Goal: Task Accomplishment & Management: Manage account settings

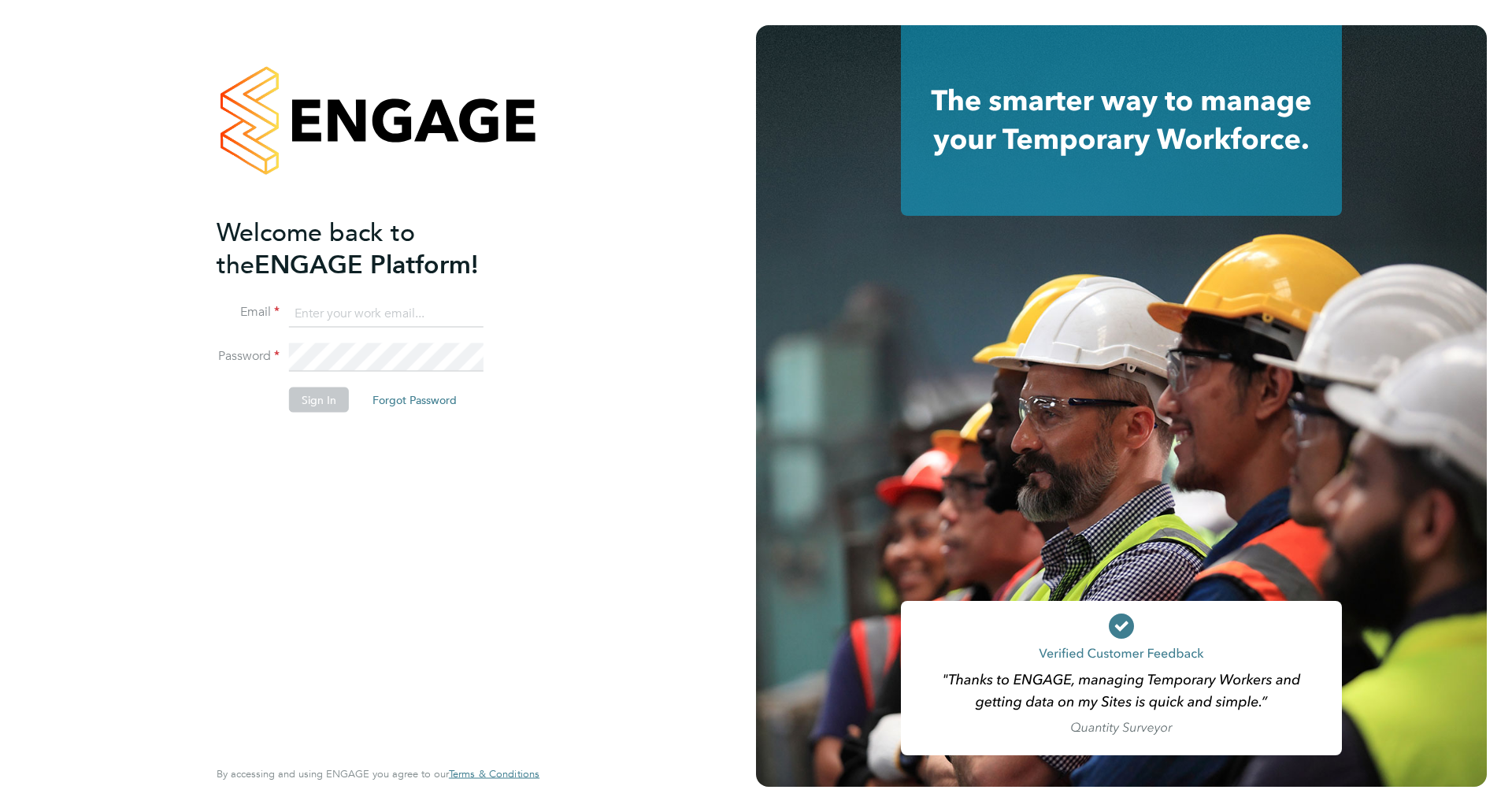
click at [313, 302] on input at bounding box center [386, 313] width 194 height 28
type input "[EMAIL_ADDRESS][DOMAIN_NAME]"
click at [329, 406] on button "Sign In" at bounding box center [319, 400] width 60 height 26
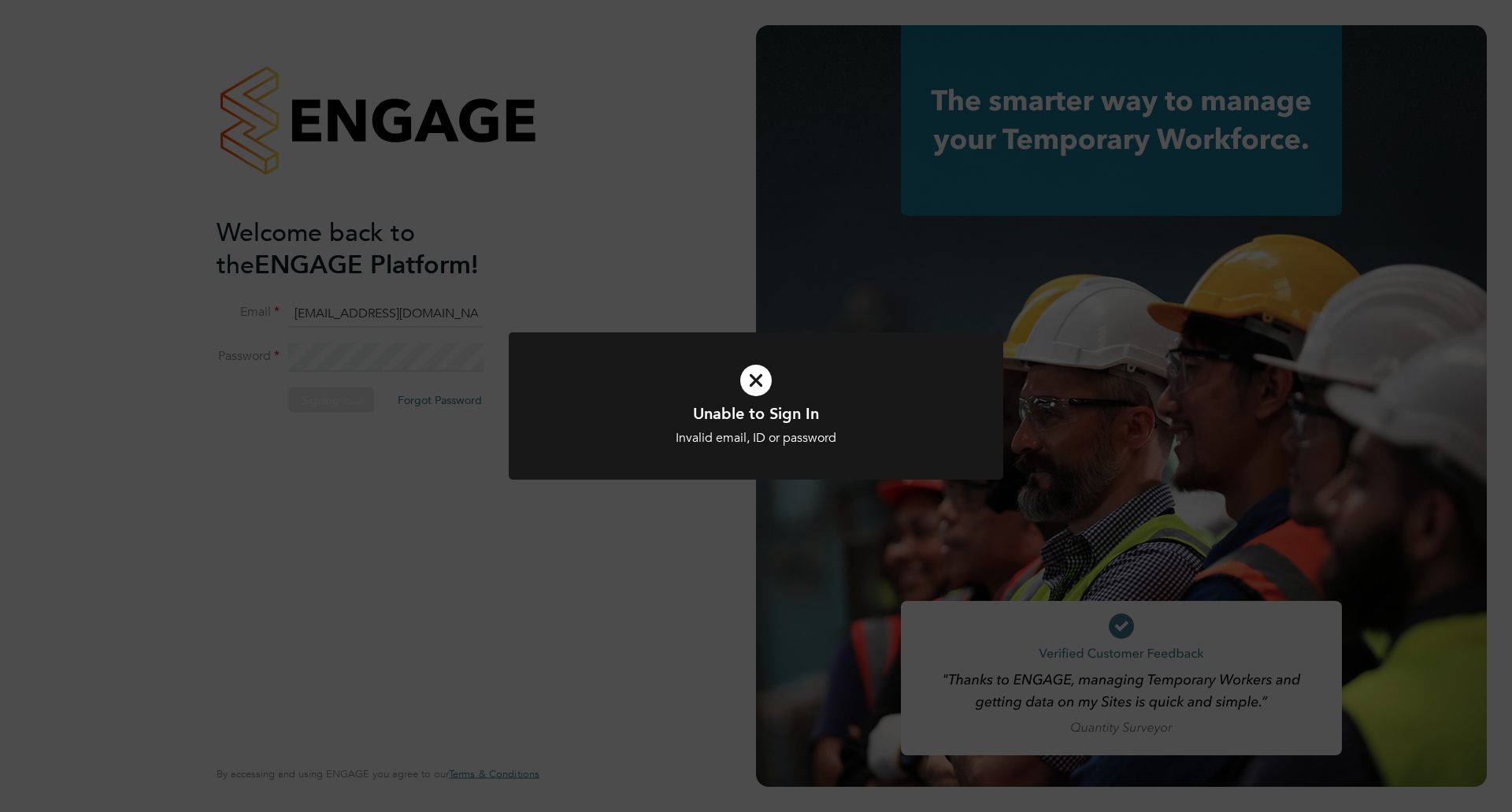
click at [354, 407] on div "Unable to Sign In Invalid email, ID or password Cancel Okay" at bounding box center [756, 406] width 1512 height 812
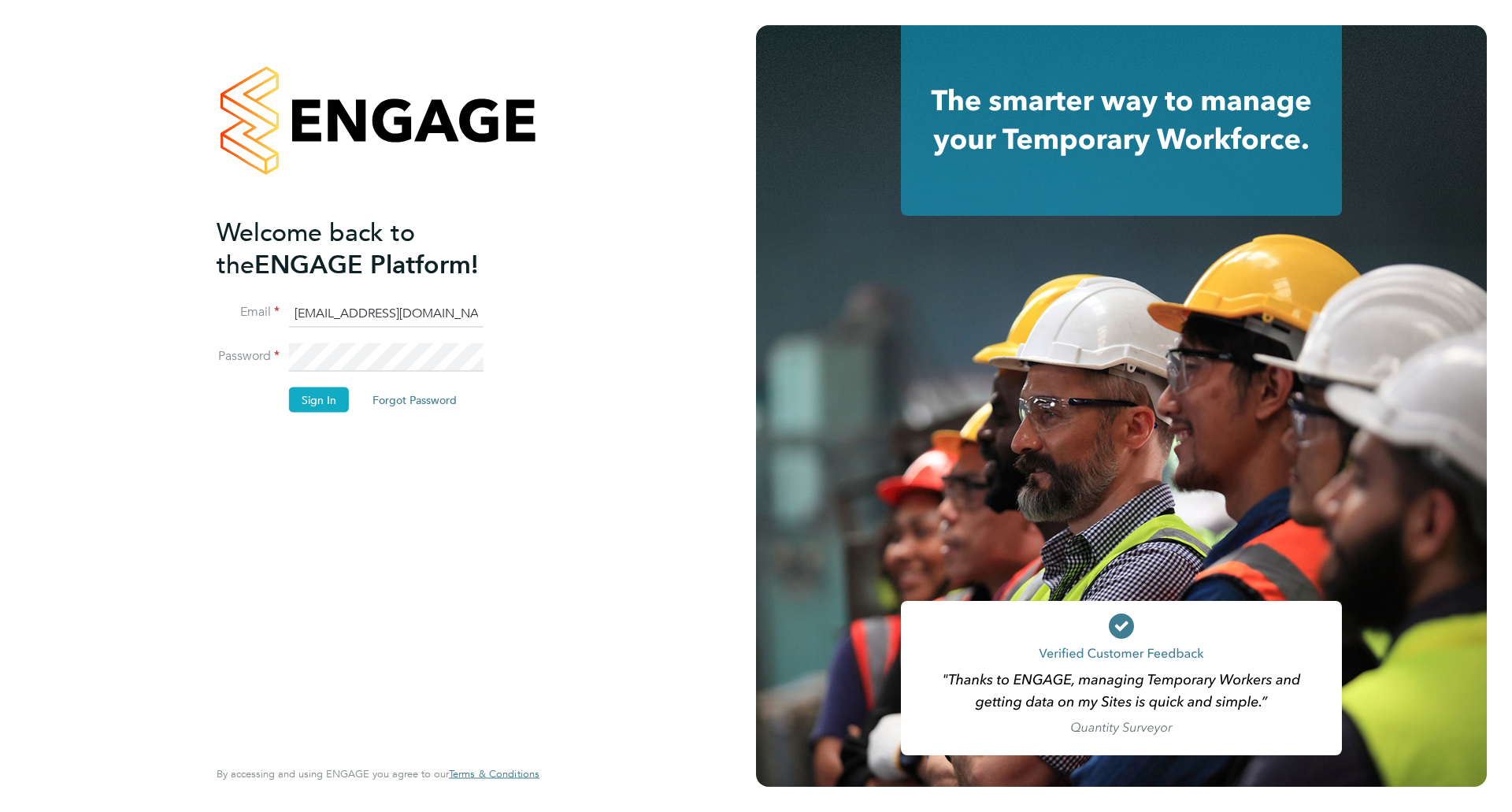
click at [296, 392] on button "Sign In" at bounding box center [319, 400] width 60 height 26
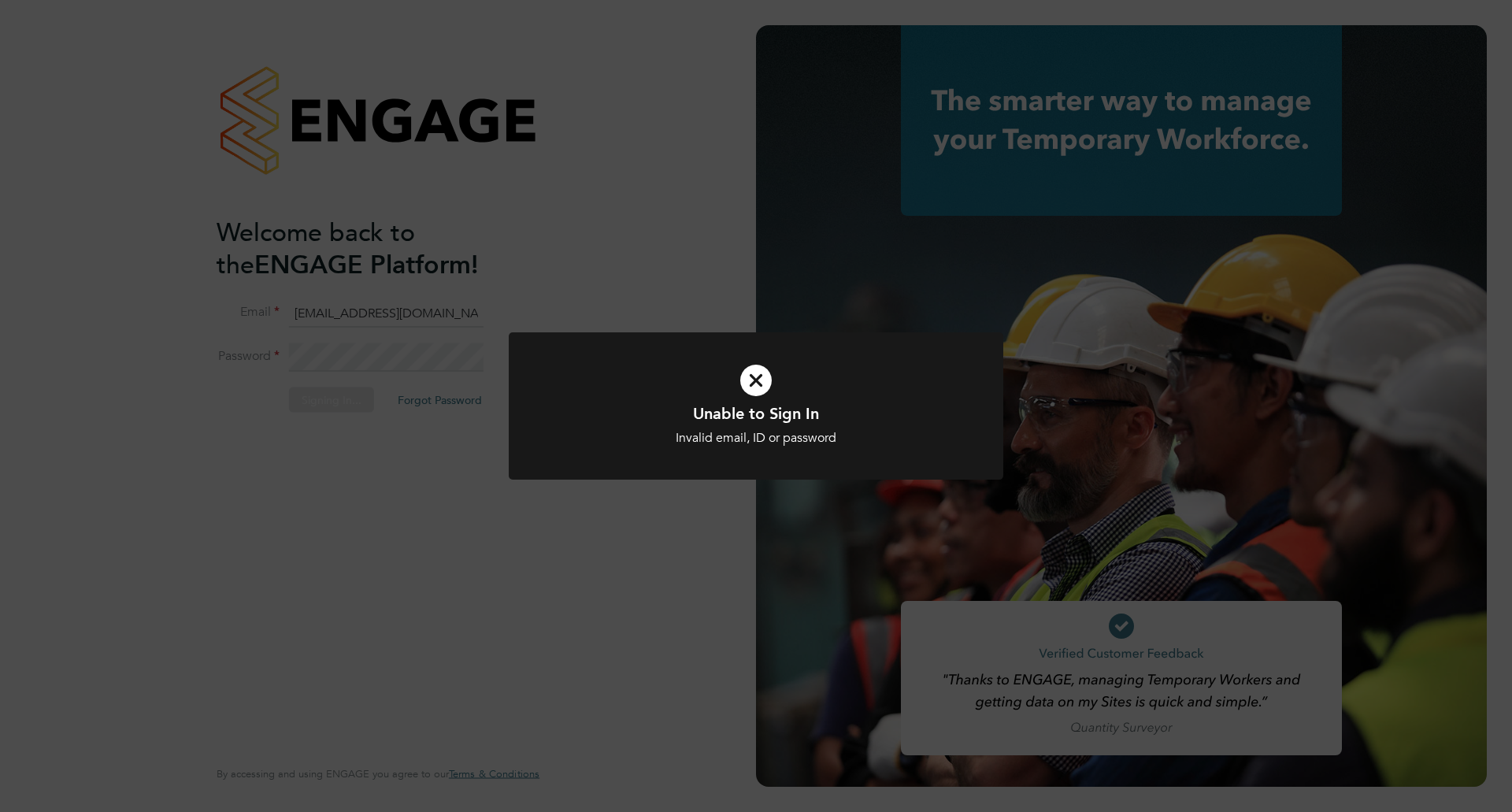
click at [342, 395] on div "Unable to Sign In Invalid email, ID or password Cancel Okay" at bounding box center [756, 406] width 1512 height 812
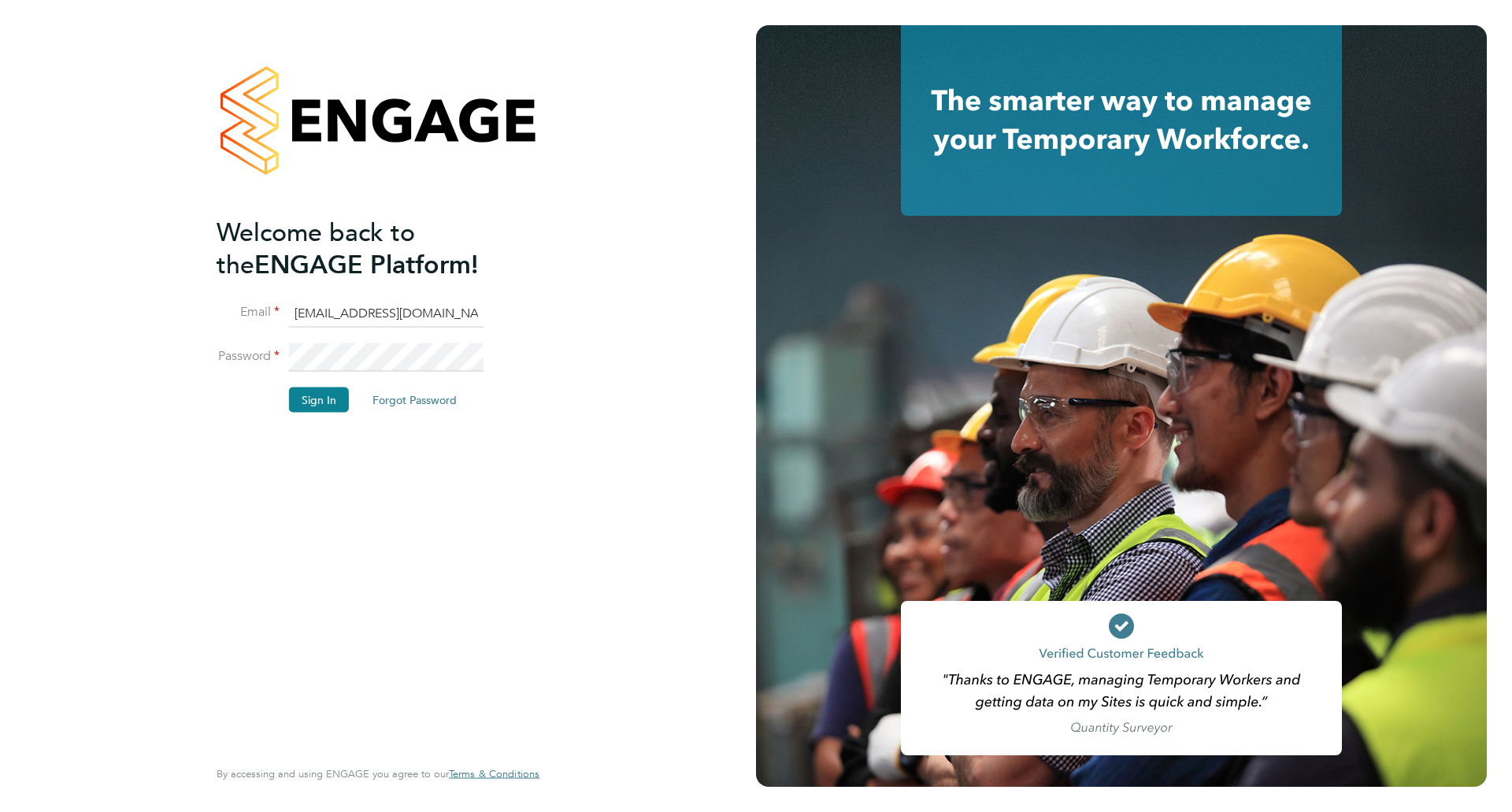
click at [259, 375] on li "Password" at bounding box center [370, 366] width 307 height 44
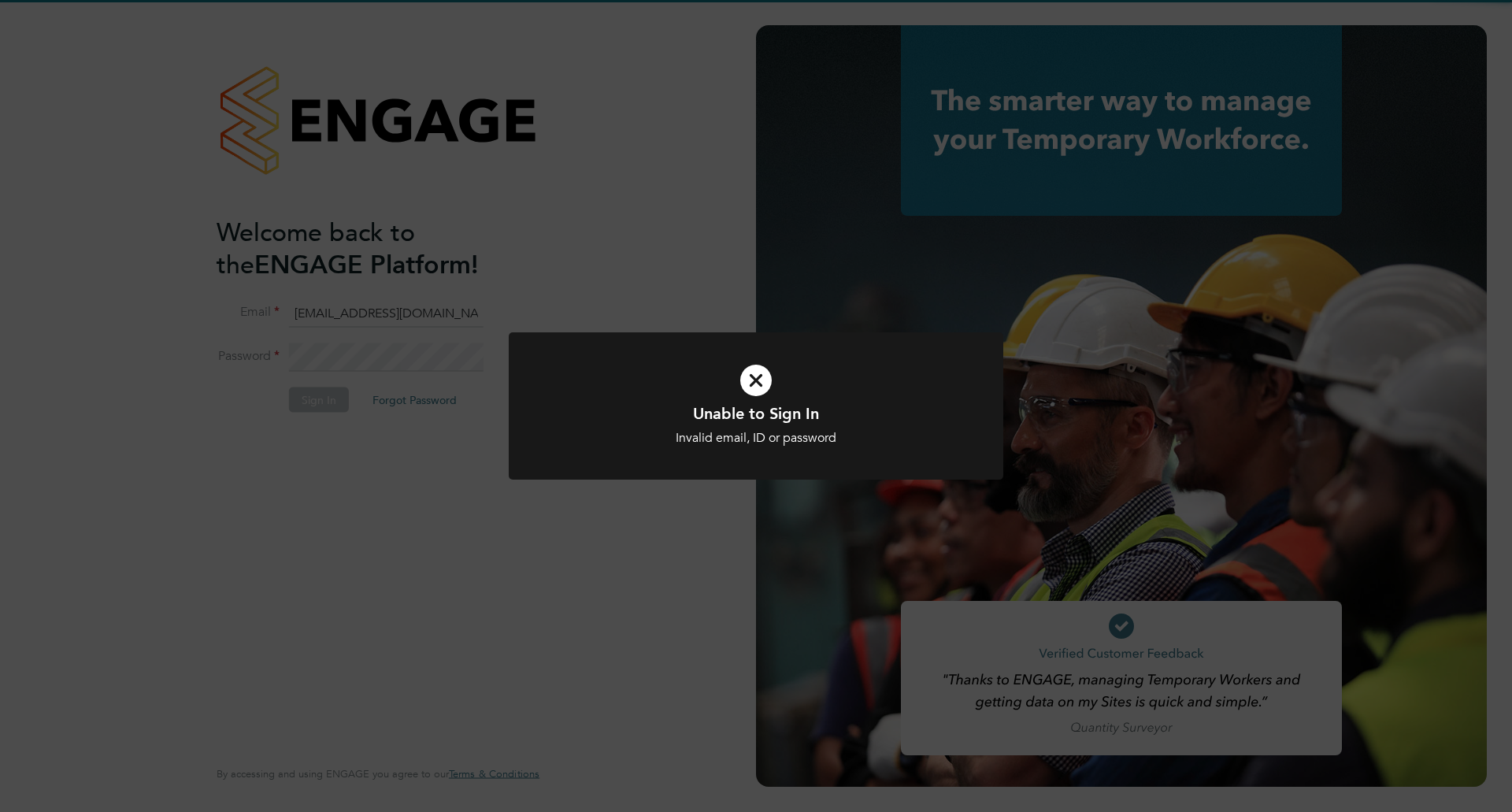
click at [326, 389] on div "Unable to Sign In Invalid email, ID or password Cancel Okay" at bounding box center [756, 406] width 1512 height 812
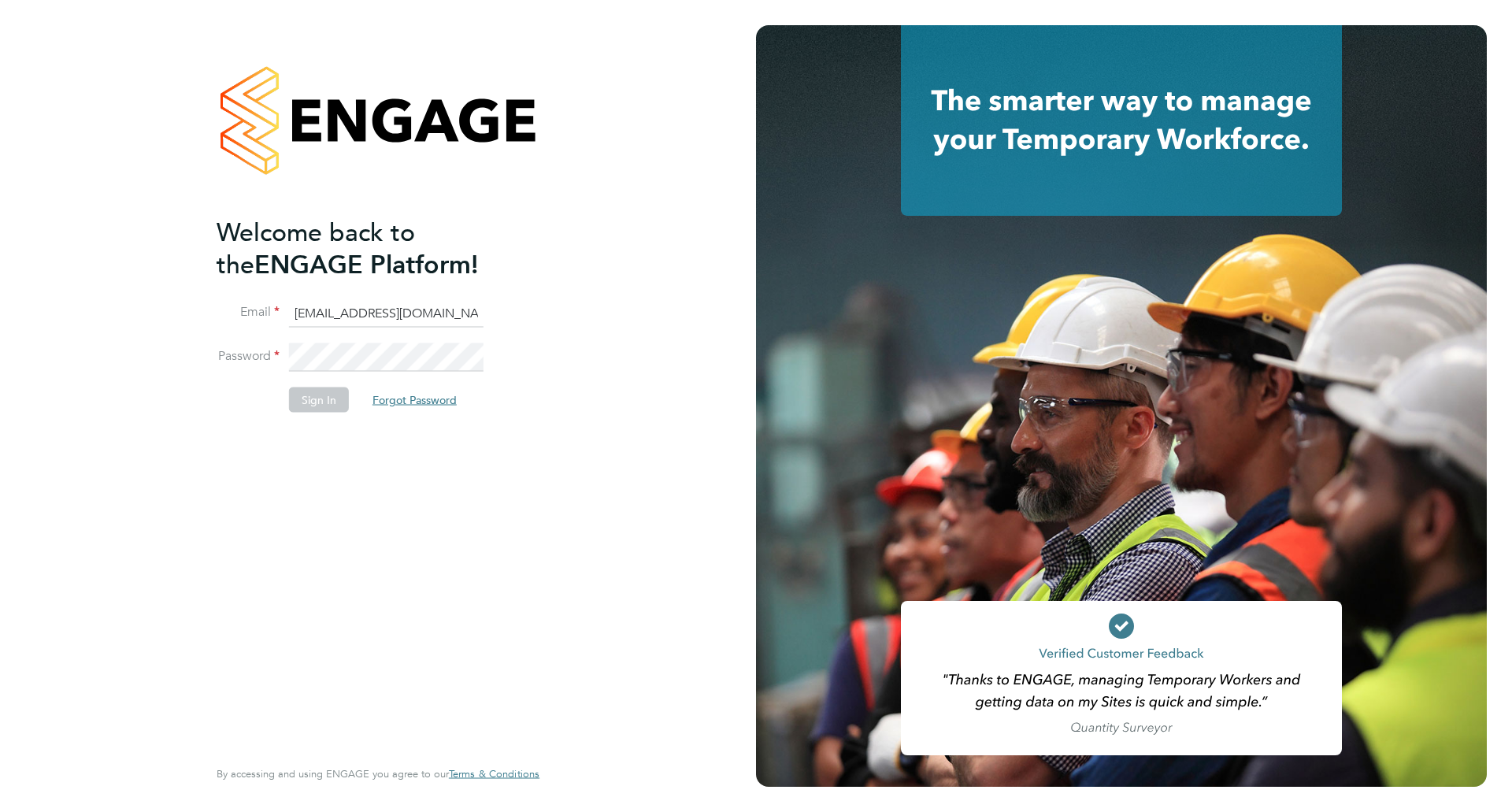
click at [425, 401] on button "Forgot Password" at bounding box center [414, 400] width 109 height 26
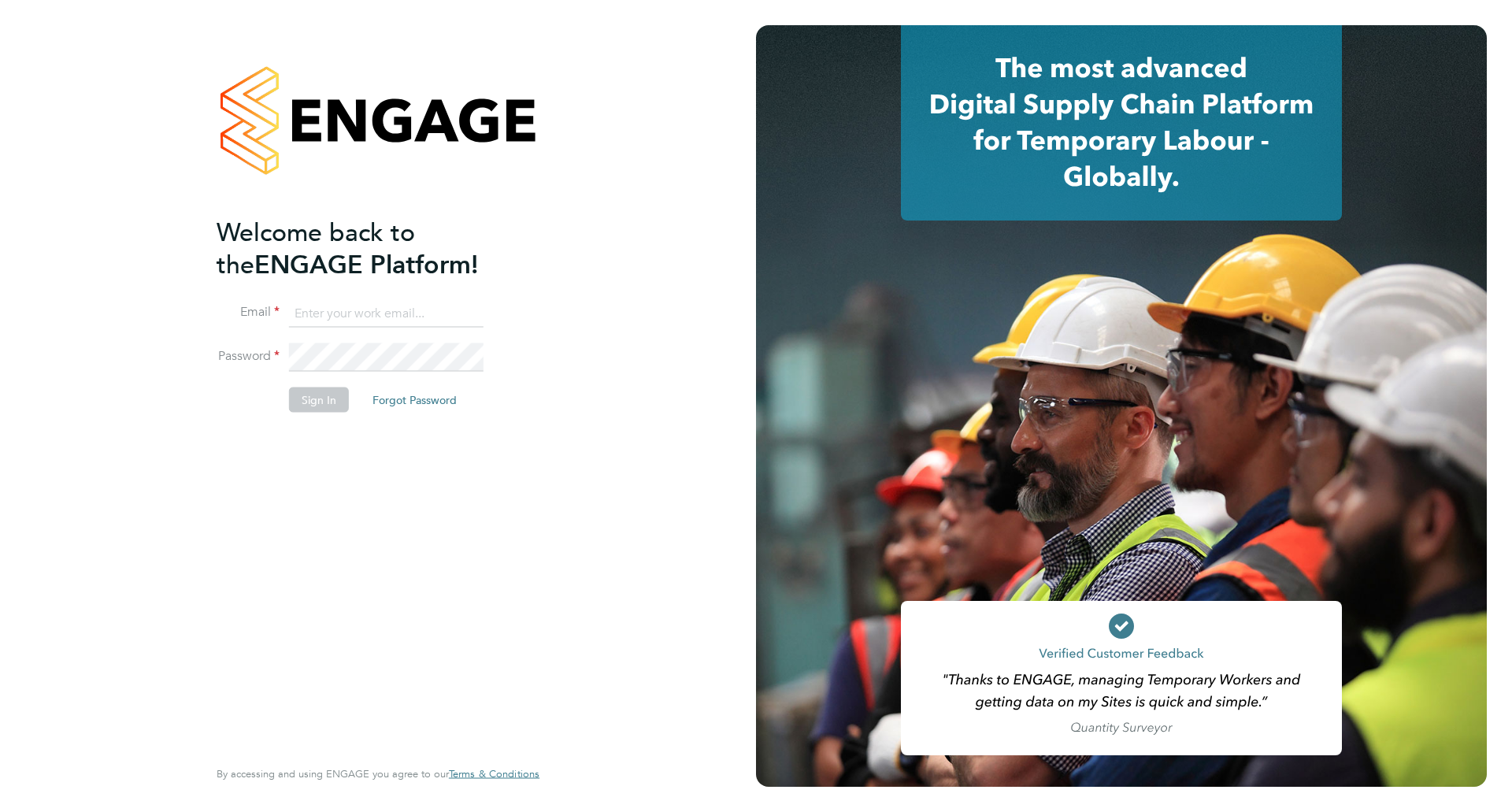
click at [388, 403] on button "Forgot Password" at bounding box center [414, 400] width 109 height 26
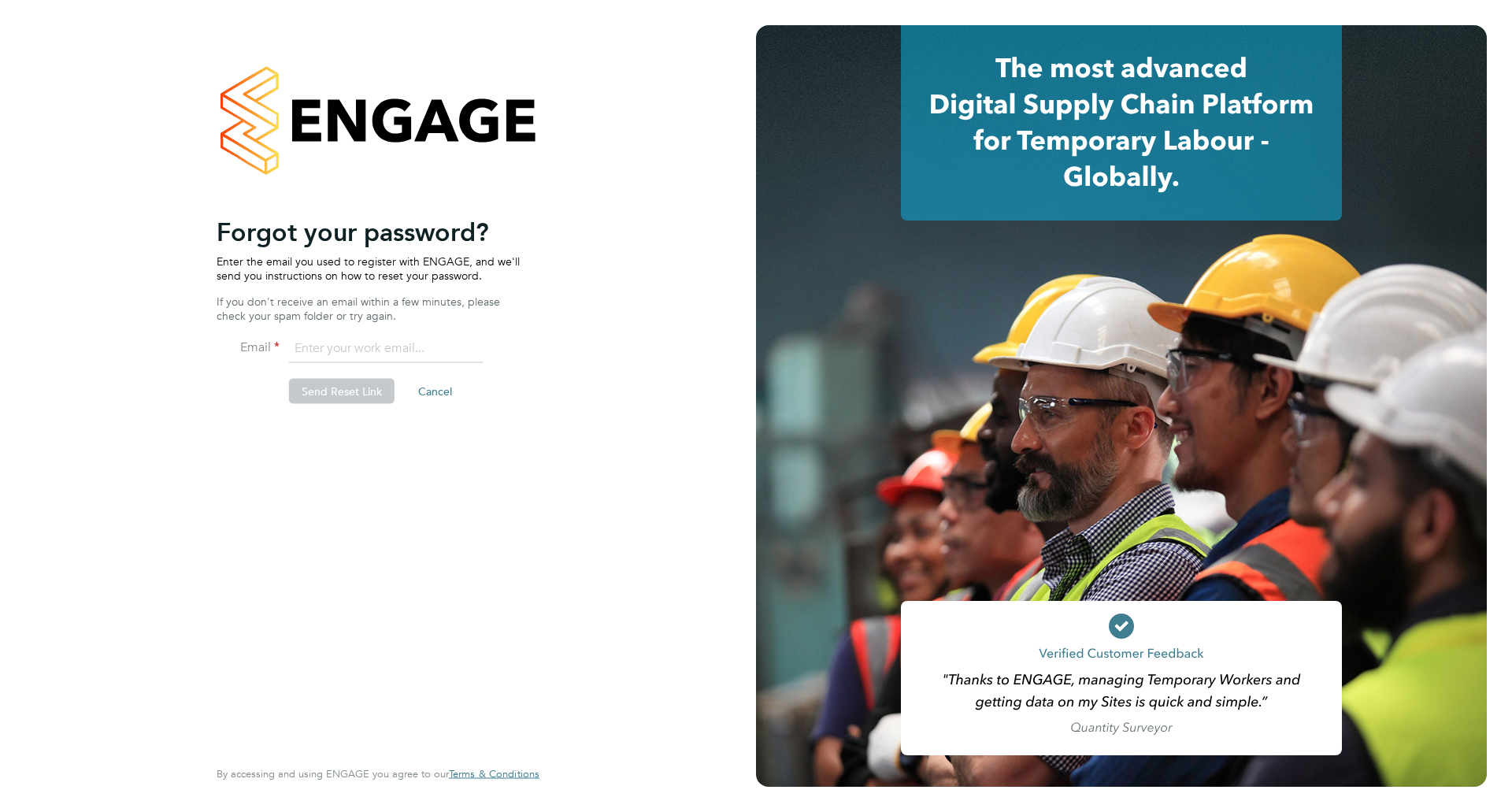
click at [354, 346] on input "email" at bounding box center [386, 348] width 194 height 28
type input "[EMAIL_ADDRESS][DOMAIN_NAME]"
click at [336, 389] on button "Send Reset Link" at bounding box center [342, 392] width 106 height 26
